Goal: Navigation & Orientation: Go to known website

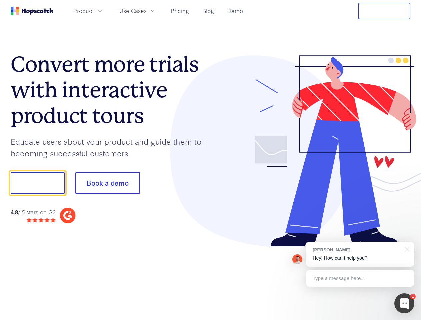
click at [211, 160] on div at bounding box center [311, 151] width 200 height 192
click at [94, 11] on span "Product" at bounding box center [83, 11] width 21 height 8
click at [147, 11] on span "Use Cases" at bounding box center [132, 11] width 27 height 8
click at [384, 11] on button "Free Trial" at bounding box center [384, 11] width 52 height 17
click at [37, 183] on button "Show me!" at bounding box center [38, 183] width 54 height 22
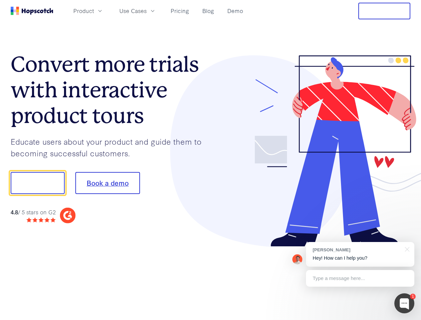
click at [107, 183] on button "Book a demo" at bounding box center [107, 183] width 65 height 22
click at [404, 303] on div at bounding box center [404, 303] width 20 height 20
click at [360, 254] on div "[PERSON_NAME] Hey! How can I help you?" at bounding box center [360, 254] width 108 height 25
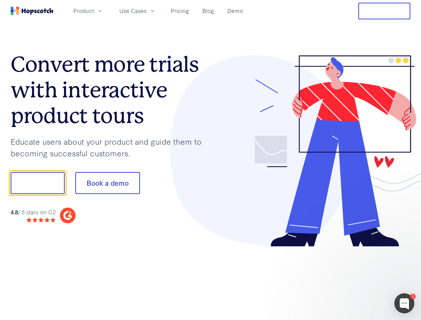
click at [406, 249] on div at bounding box center [351, 226] width 125 height 133
click at [360, 278] on div at bounding box center [351, 226] width 125 height 133
